Goal: Navigation & Orientation: Find specific page/section

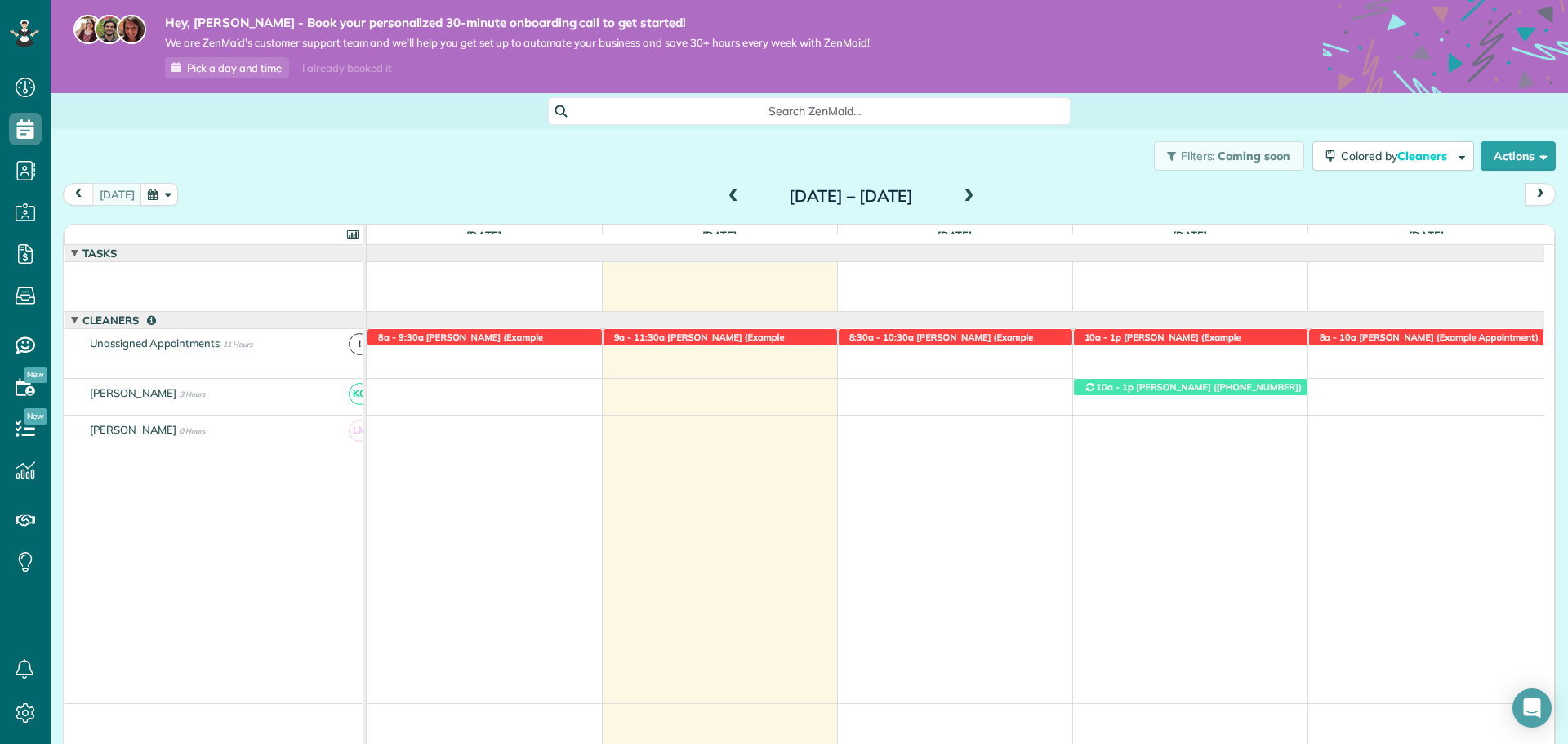
drag, startPoint x: 1225, startPoint y: 485, endPoint x: 1086, endPoint y: 169, distance: 345.2
click at [1086, 169] on div "Filters: Coming soon Colored by Cleaners Color by Cleaner Color by Team Color b…" at bounding box center [809, 156] width 1517 height 54
click at [31, 706] on icon at bounding box center [24, 713] width 32 height 32
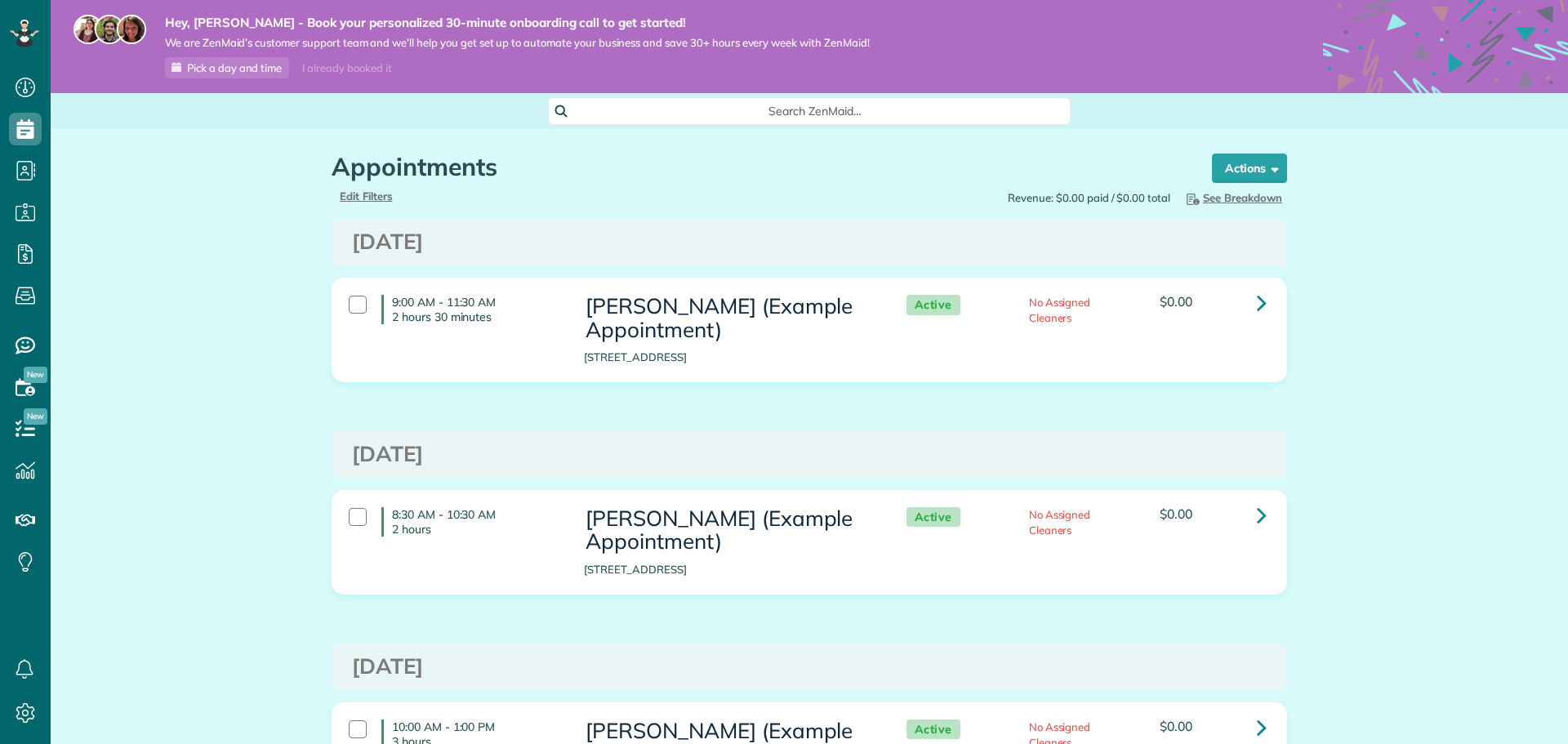
scroll to position [8, 8]
click at [22, 132] on use at bounding box center [26, 129] width 18 height 20
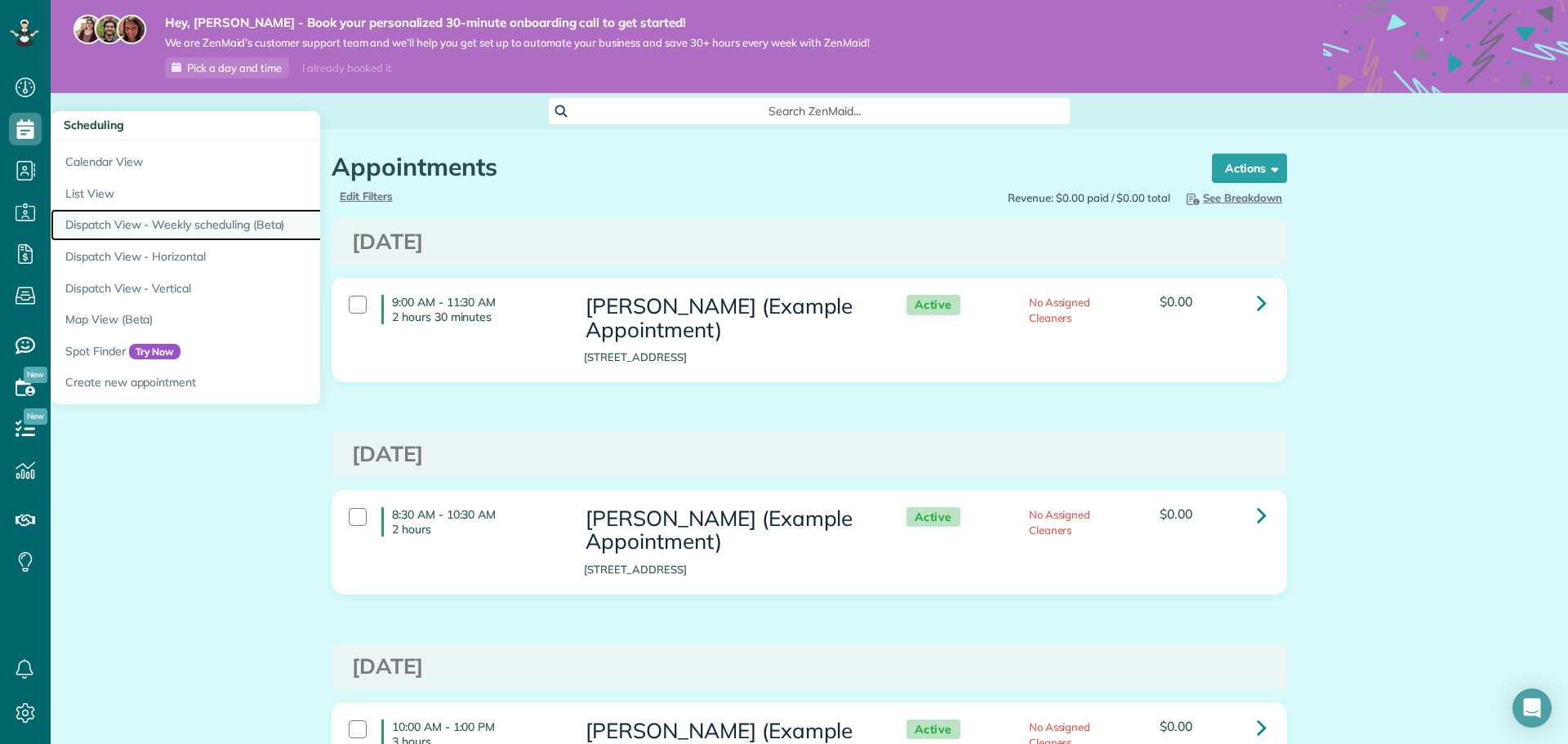
click at [161, 219] on link "Dispatch View - Weekly scheduling (Beta)" at bounding box center [254, 225] width 408 height 32
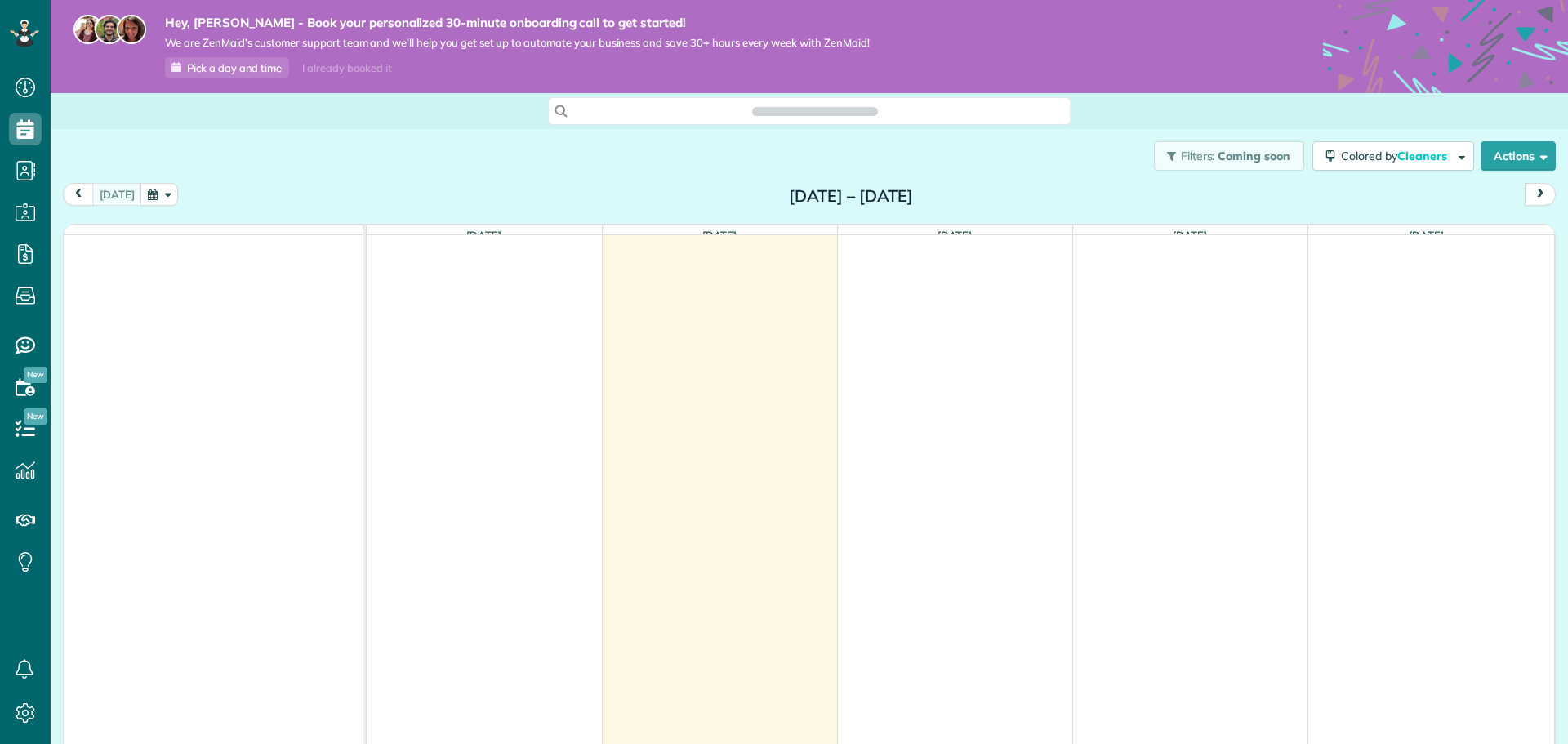
scroll to position [8, 8]
